Goal: Navigation & Orientation: Go to known website

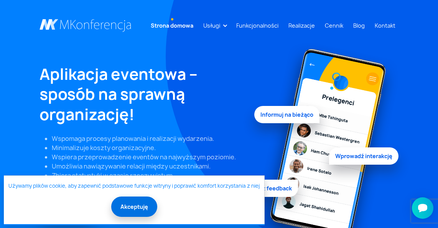
click at [128, 205] on button "Akceptuję" at bounding box center [134, 206] width 46 height 20
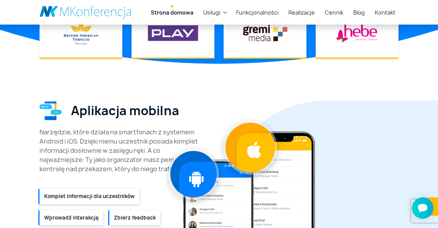
scroll to position [766, 0]
